Goal: Information Seeking & Learning: Learn about a topic

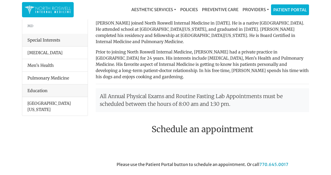
scroll to position [52, 0]
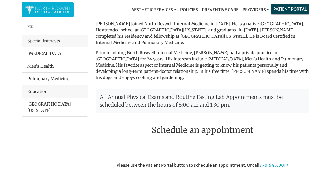
click at [285, 7] on link "Patient Portal" at bounding box center [289, 9] width 37 height 10
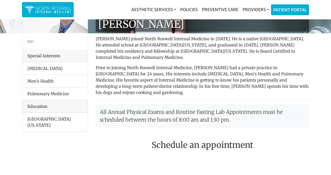
scroll to position [0, 0]
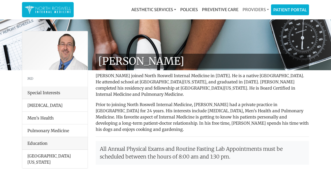
click at [251, 9] on link "Providers" at bounding box center [256, 9] width 31 height 10
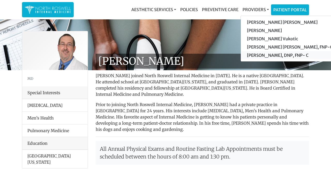
click at [250, 54] on link "[PERSON_NAME], DNP, FNP- C" at bounding box center [290, 55] width 98 height 8
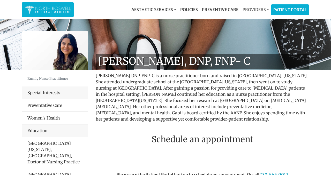
click at [268, 9] on link "Providers" at bounding box center [256, 9] width 31 height 10
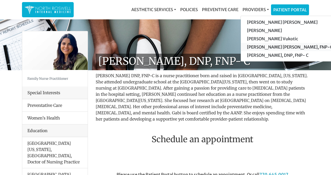
click at [250, 46] on link "[PERSON_NAME] [PERSON_NAME], FNP-C" at bounding box center [290, 47] width 98 height 8
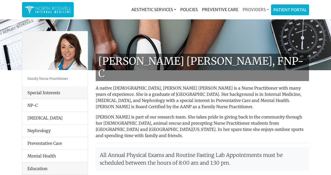
click at [267, 9] on link "Providers" at bounding box center [256, 9] width 31 height 10
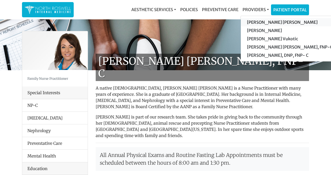
click at [264, 22] on link "[PERSON_NAME] [PERSON_NAME]" at bounding box center [290, 22] width 98 height 8
